Goal: Information Seeking & Learning: Find specific fact

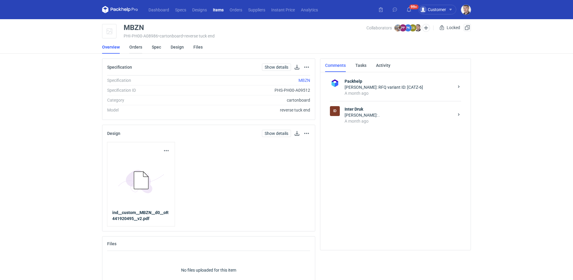
click at [138, 46] on link "Orders" at bounding box center [135, 46] width 13 height 13
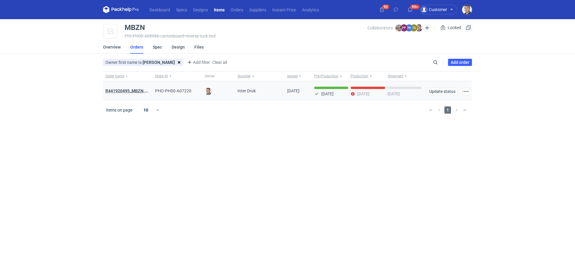
click at [134, 89] on strong "R441920495_MBZN, CBUK, UNWP" at bounding box center [137, 90] width 64 height 5
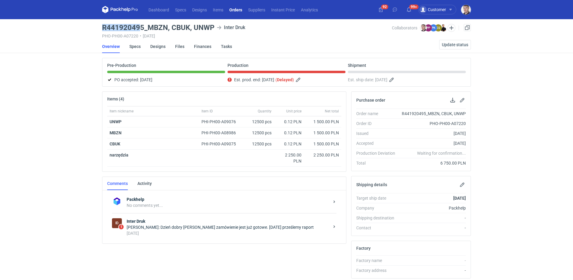
drag, startPoint x: 102, startPoint y: 28, endPoint x: 142, endPoint y: 26, distance: 39.3
click at [142, 26] on h3 "R441920495_MBZN, CBUK, UNWP" at bounding box center [158, 27] width 112 height 7
click at [141, 26] on h3 "R441920495_MBZN, CBUK, UNWP" at bounding box center [158, 27] width 112 height 7
drag, startPoint x: 116, startPoint y: 29, endPoint x: 142, endPoint y: 28, distance: 26.1
click at [142, 28] on main "R441920495_MBZN, CBUK, UNWP Inter Druk PHO-PH00-A07220 • 15/09/2025 Collaborato…" at bounding box center [287, 205] width 374 height 373
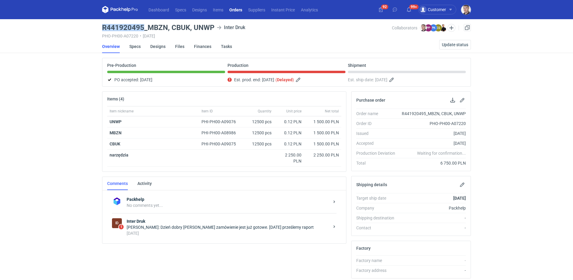
copy h3 "R441920495"
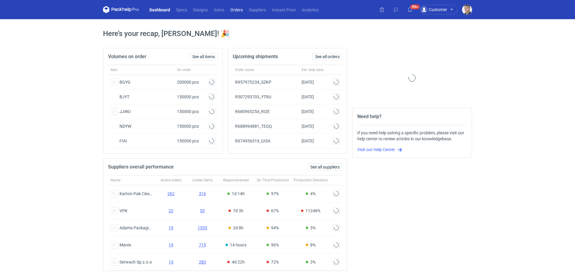
click at [242, 9] on link "Orders" at bounding box center [236, 9] width 19 height 7
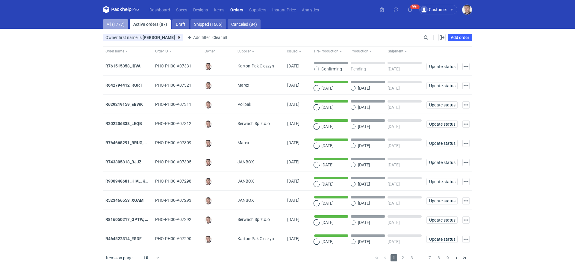
click at [117, 27] on link "All (1777)" at bounding box center [115, 24] width 25 height 10
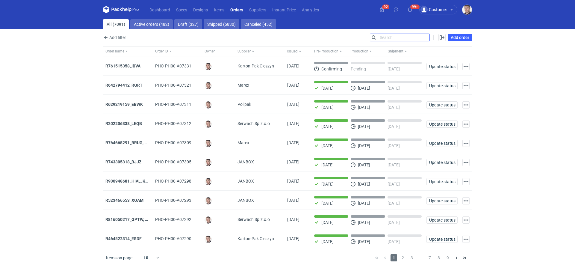
click at [423, 35] on input "Search" at bounding box center [399, 37] width 59 height 7
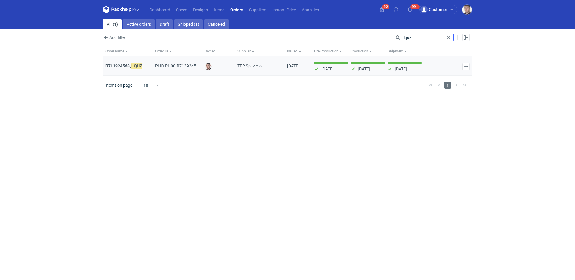
type input "lquz"
click at [127, 65] on strong "R713924568_ LQUZ" at bounding box center [123, 66] width 37 height 7
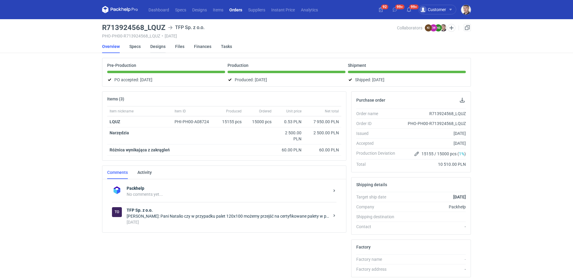
click at [155, 47] on link "Designs" at bounding box center [157, 46] width 15 height 13
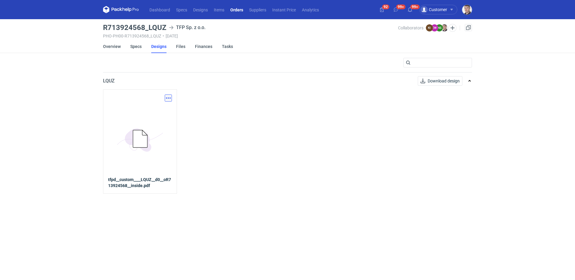
click at [169, 97] on button "button" at bounding box center [168, 97] width 7 height 7
click at [161, 110] on link "Download design part" at bounding box center [141, 111] width 55 height 10
drag, startPoint x: 108, startPoint y: 27, endPoint x: 164, endPoint y: 25, distance: 56.3
click at [164, 25] on main "R713924568_LQUZ TFP Sp. z o.o. PHO-PH00-R713924568_LQUZ • [DATE] Collaborators …" at bounding box center [288, 149] width 374 height 261
copy h3 "R713924568_LQUZ"
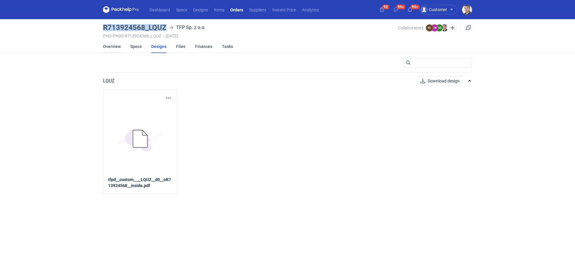
click at [114, 48] on link "Overview" at bounding box center [112, 46] width 18 height 13
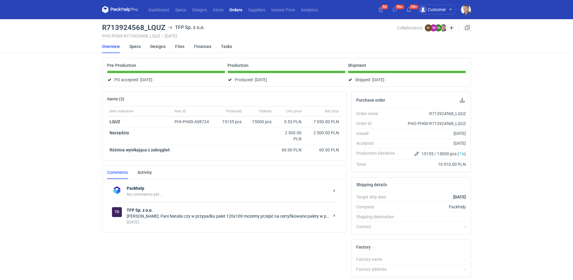
click at [197, 222] on div "[DATE]" at bounding box center [228, 222] width 203 height 6
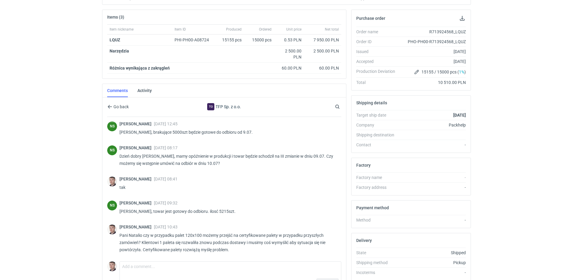
scroll to position [358, 0]
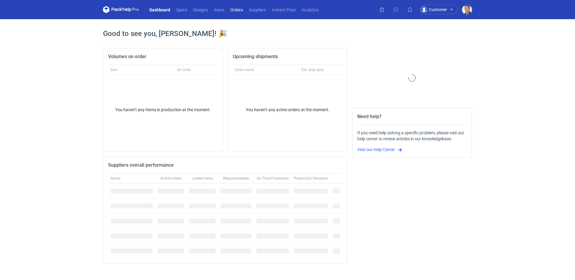
click at [243, 12] on link "Orders" at bounding box center [236, 9] width 19 height 7
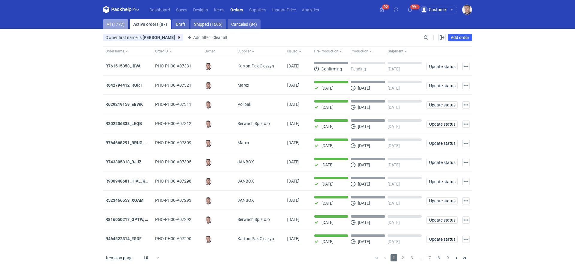
click at [120, 27] on link "All (1777)" at bounding box center [115, 24] width 25 height 10
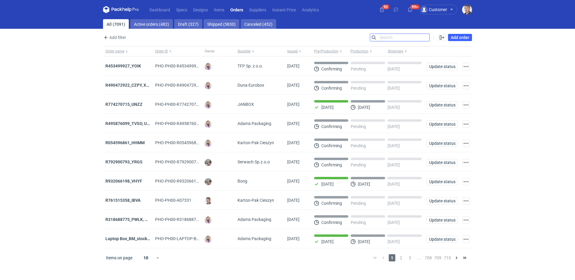
click at [424, 37] on input "Search" at bounding box center [399, 37] width 59 height 7
paste input "R808156528"
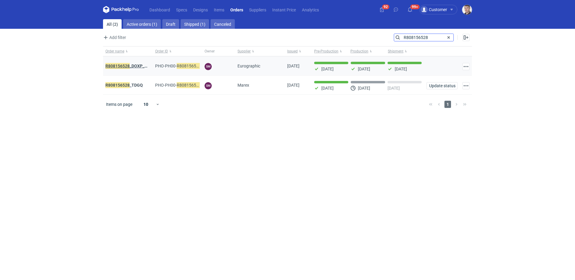
type input "R808156528"
click at [123, 67] on em "R808156528" at bounding box center [117, 66] width 24 height 7
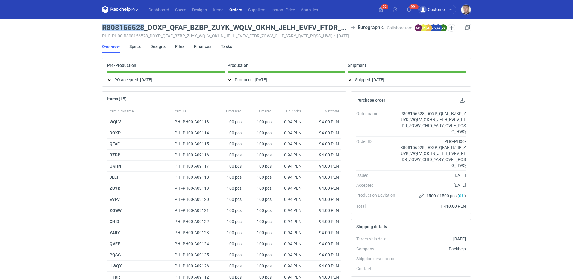
drag, startPoint x: 104, startPoint y: 27, endPoint x: 145, endPoint y: 27, distance: 41.3
click at [145, 27] on div "Dashboard Specs Designs Items Orders Suppliers Instant Price Analytics 92 99+ C…" at bounding box center [286, 140] width 573 height 280
copy h3 "R808156528"
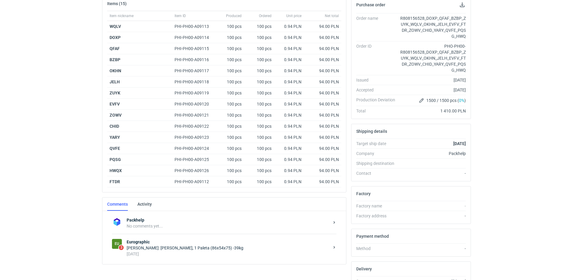
scroll to position [89, 0]
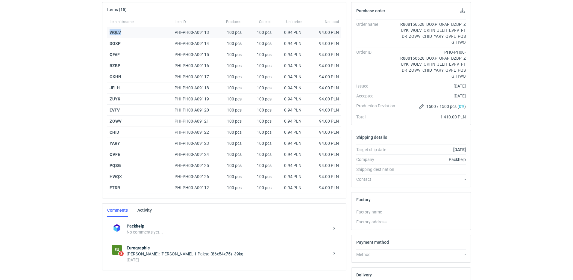
drag, startPoint x: 123, startPoint y: 31, endPoint x: 107, endPoint y: 32, distance: 15.9
click at [107, 32] on div "WQLV" at bounding box center [139, 32] width 65 height 11
copy strong "WQLV"
drag, startPoint x: 123, startPoint y: 54, endPoint x: 110, endPoint y: 54, distance: 13.8
click at [110, 54] on div "QFAF" at bounding box center [140, 55] width 60 height 6
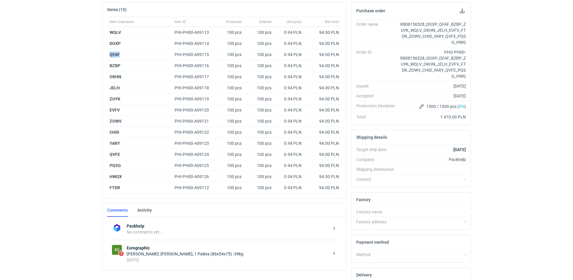
copy strong "QFAF"
drag, startPoint x: 124, startPoint y: 67, endPoint x: 108, endPoint y: 65, distance: 16.5
click at [108, 65] on div "BZBP" at bounding box center [139, 65] width 65 height 11
copy strong "BZBP"
drag, startPoint x: 123, startPoint y: 76, endPoint x: 102, endPoint y: 77, distance: 21.6
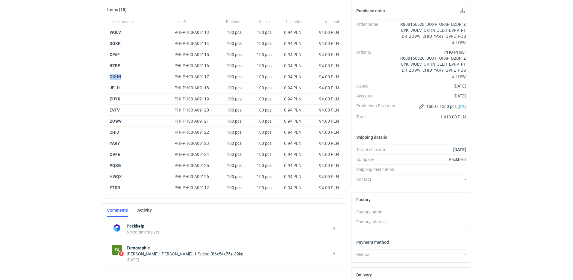
click at [102, 77] on div "Items (15) Item nickname Item ID Produced Ordered Unit price Net total WQLV PHI…" at bounding box center [224, 161] width 249 height 318
copy strong "OKHN"
drag, startPoint x: 122, startPoint y: 88, endPoint x: 102, endPoint y: 88, distance: 20.1
click at [102, 88] on div "Items (15) Item nickname Item ID Produced Ordered Unit price Net total WQLV PHI…" at bounding box center [224, 161] width 249 height 318
copy strong "JELH"
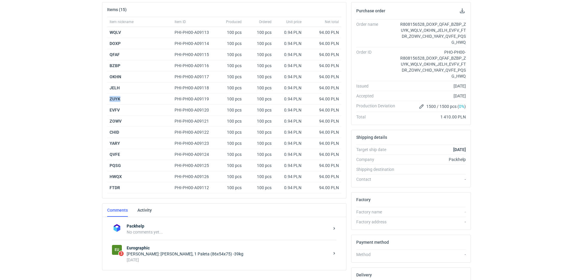
drag, startPoint x: 106, startPoint y: 95, endPoint x: 94, endPoint y: 93, distance: 12.1
click at [94, 93] on div "Dashboard Specs Designs Items Orders Suppliers Instant Price Analytics 92 99+ 9…" at bounding box center [286, 51] width 573 height 280
copy strong "ZUYK"
drag, startPoint x: 123, startPoint y: 110, endPoint x: 102, endPoint y: 110, distance: 21.9
click at [102, 110] on div "Item nickname Item ID Produced Ordered Unit price Net total WQLV PHI-PH00-A0911…" at bounding box center [224, 107] width 244 height 181
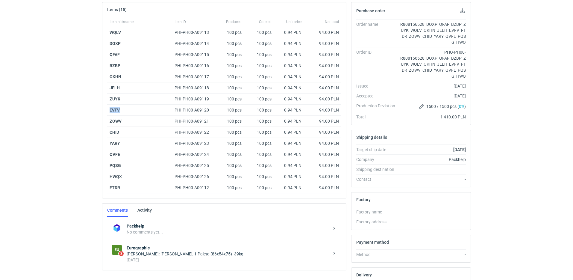
copy strong "EVFV"
drag, startPoint x: 125, startPoint y: 122, endPoint x: 103, endPoint y: 120, distance: 21.7
click at [106, 120] on div "Item nickname Item ID Produced Ordered Unit price Net total WQLV PHI-PH00-A0911…" at bounding box center [224, 107] width 244 height 181
copy strong "ZOWV"
click at [97, 130] on div "Dashboard Specs Designs Items Orders Suppliers Instant Price Analytics 92 99+ 9…" at bounding box center [286, 51] width 573 height 280
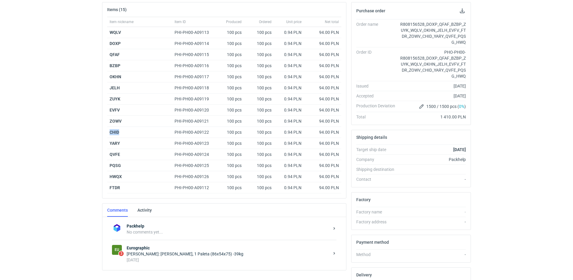
copy strong "CHID"
drag, startPoint x: 123, startPoint y: 145, endPoint x: 83, endPoint y: 139, distance: 40.0
click at [84, 139] on div "Dashboard Specs Designs Items Orders Suppliers Instant Price Analytics 92 99+ 9…" at bounding box center [286, 51] width 573 height 280
drag, startPoint x: 107, startPoint y: 154, endPoint x: 75, endPoint y: 146, distance: 32.8
click at [86, 152] on div "Dashboard Specs Designs Items Orders Suppliers Instant Price Analytics 92 99+ 9…" at bounding box center [286, 51] width 573 height 280
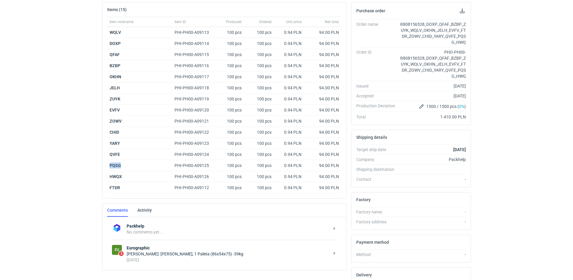
drag, startPoint x: 122, startPoint y: 164, endPoint x: 92, endPoint y: 156, distance: 31.0
click at [100, 162] on div "Items (15) Item nickname Item ID Produced Ordered Unit price Net total WQLV PHI…" at bounding box center [224, 161] width 249 height 318
drag, startPoint x: 124, startPoint y: 173, endPoint x: 106, endPoint y: 175, distance: 17.7
click at [106, 175] on div "Item nickname Item ID Produced Ordered Unit price Net total WQLV PHI-PH00-A0911…" at bounding box center [224, 107] width 244 height 181
drag, startPoint x: 121, startPoint y: 187, endPoint x: 99, endPoint y: 187, distance: 22.5
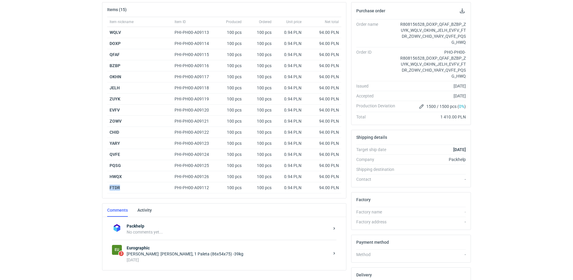
click at [99, 187] on div "Dashboard Specs Designs Items Orders Suppliers Instant Price Analytics 92 99+ 9…" at bounding box center [286, 51] width 573 height 280
